Goal: Task Accomplishment & Management: Manage account settings

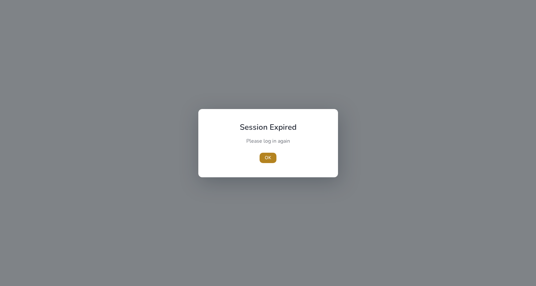
click at [269, 160] on span "OK" at bounding box center [268, 157] width 6 height 7
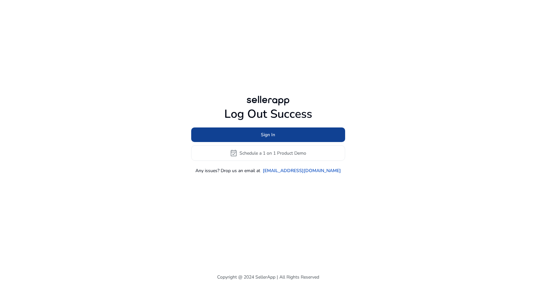
click at [269, 133] on span "Sign In" at bounding box center [268, 134] width 14 height 7
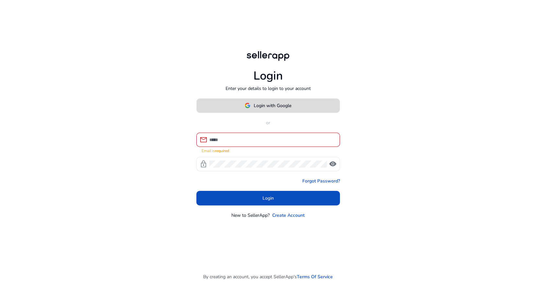
click at [262, 107] on span "Login with Google" at bounding box center [273, 105] width 38 height 7
